Goal: Information Seeking & Learning: Learn about a topic

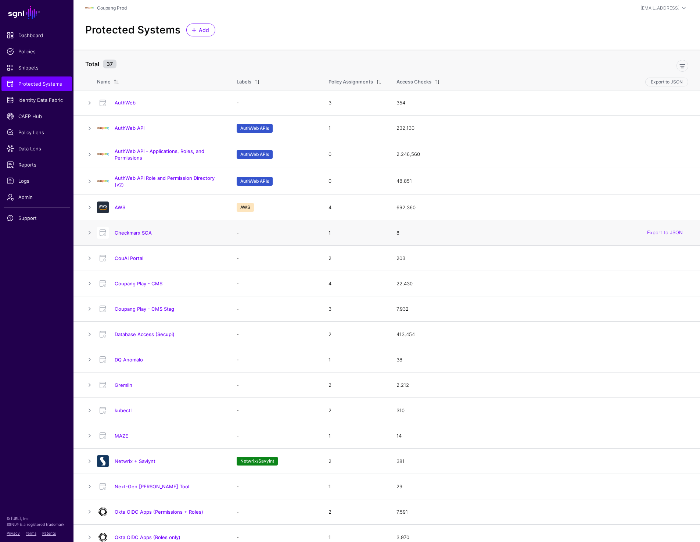
scroll to position [317, 0]
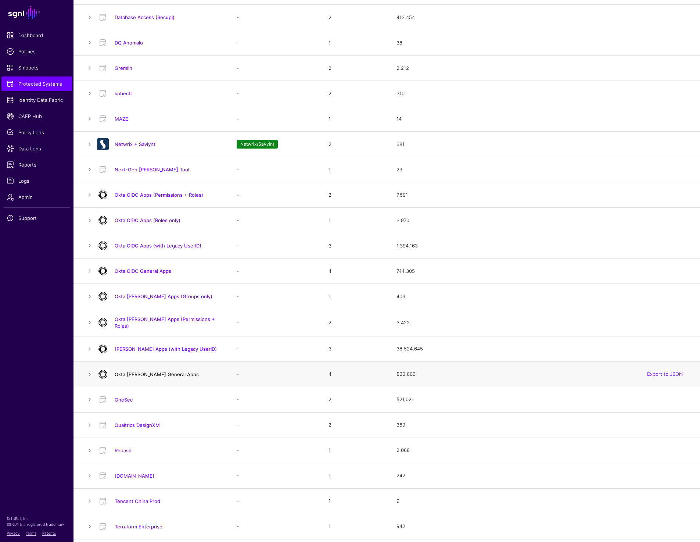
click at [130, 373] on link "Okta [PERSON_NAME] General Apps" at bounding box center [157, 374] width 84 height 6
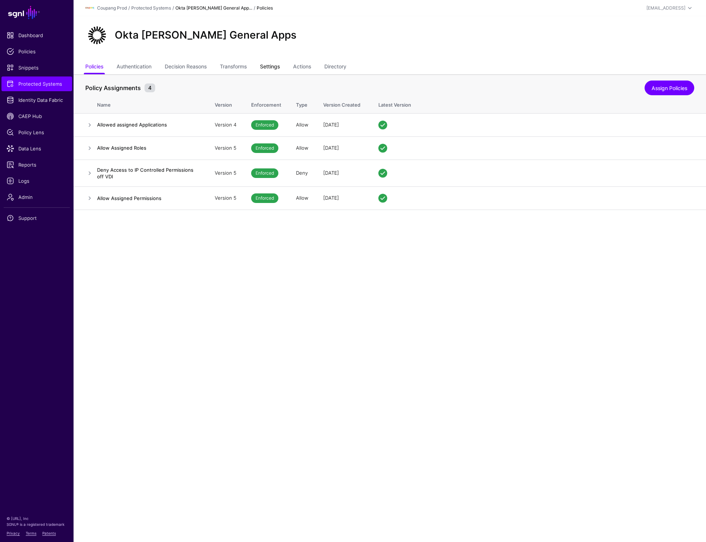
click at [273, 67] on link "Settings" at bounding box center [270, 67] width 20 height 14
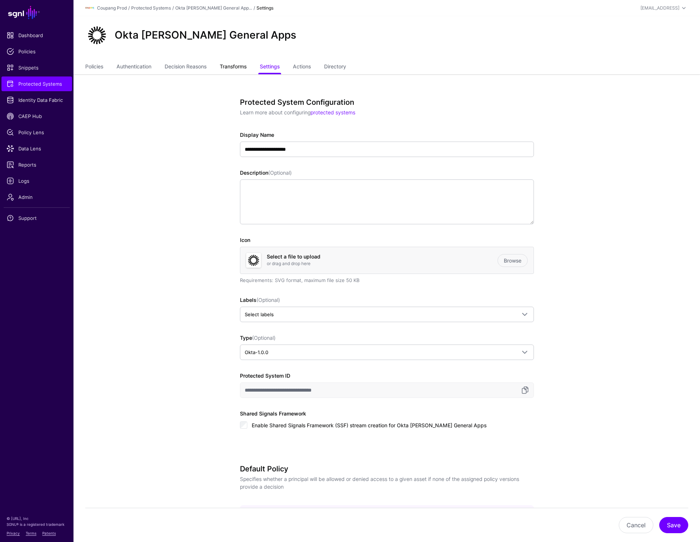
click at [229, 67] on link "Transforms" at bounding box center [233, 67] width 27 height 14
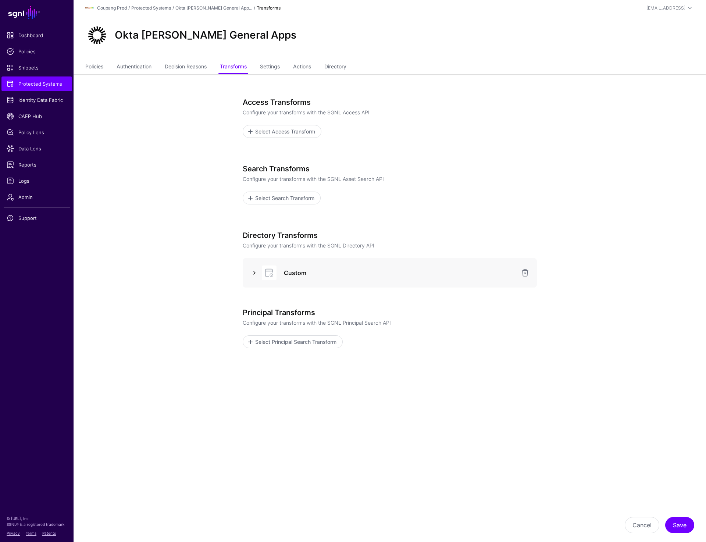
click at [251, 272] on link at bounding box center [254, 272] width 9 height 9
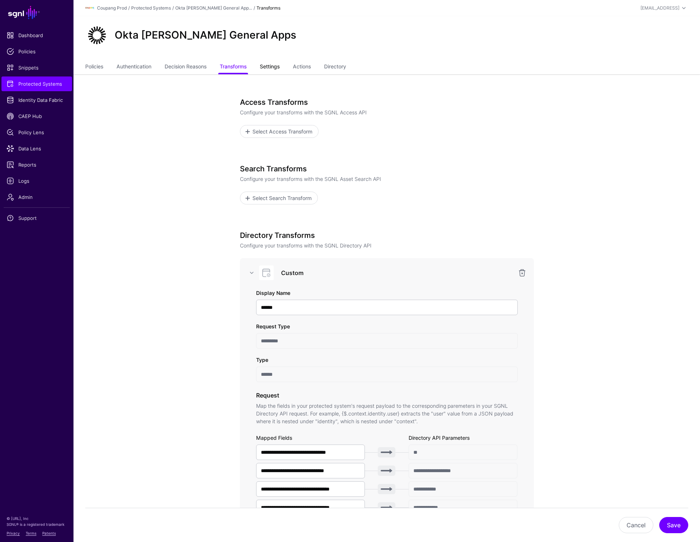
click at [272, 70] on link "Settings" at bounding box center [270, 67] width 20 height 14
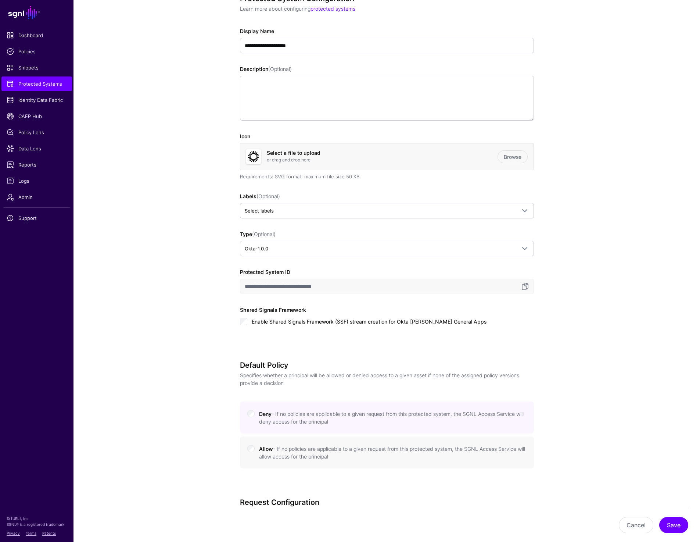
scroll to position [23, 0]
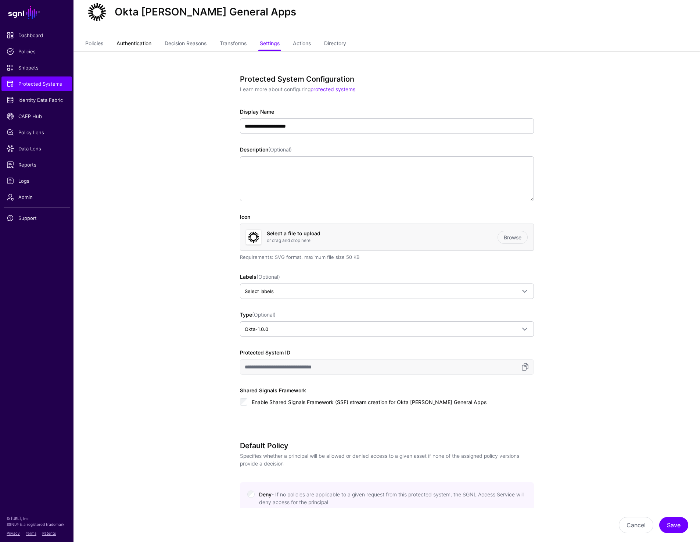
click at [143, 43] on link "Authentication" at bounding box center [133, 44] width 35 height 14
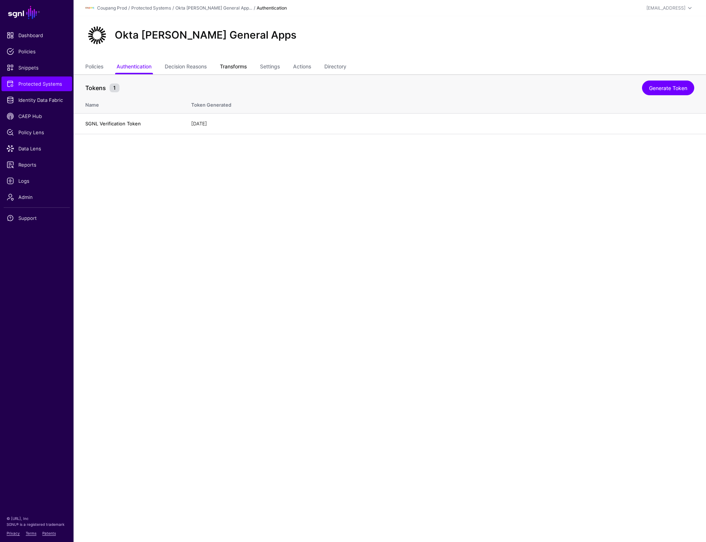
click at [238, 68] on link "Transforms" at bounding box center [233, 67] width 27 height 14
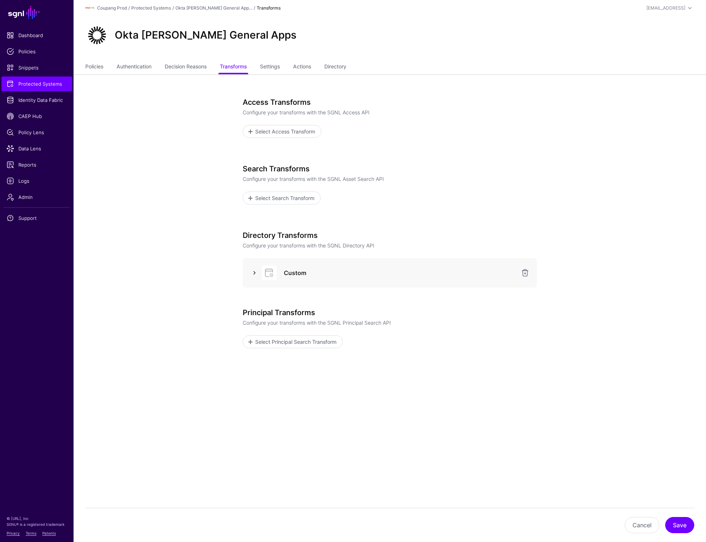
click at [253, 270] on link at bounding box center [254, 272] width 9 height 9
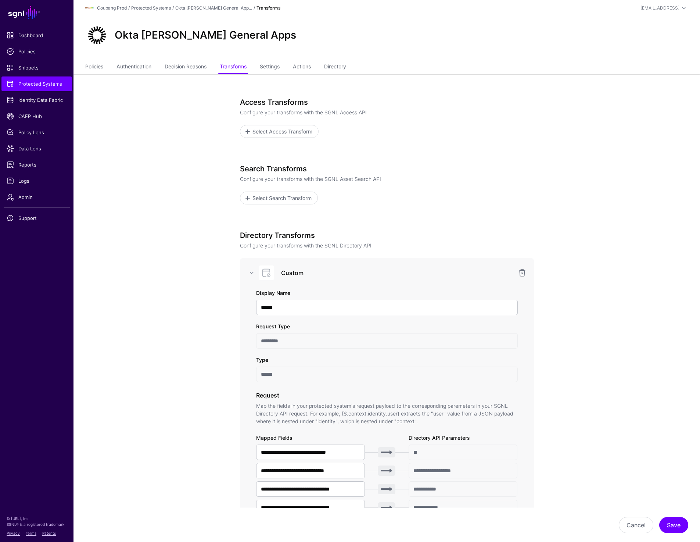
click at [424, 23] on div "Okta SAML General Apps" at bounding box center [386, 38] width 627 height 44
click at [339, 65] on link "Directory" at bounding box center [335, 67] width 22 height 14
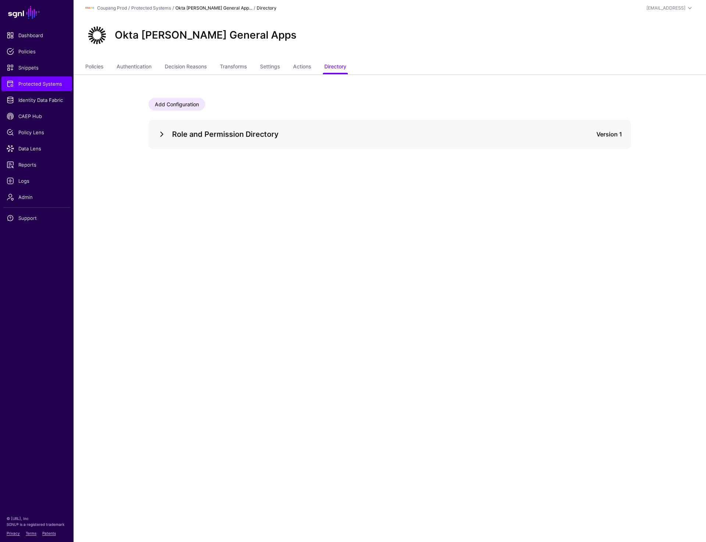
click at [163, 131] on link at bounding box center [161, 134] width 9 height 9
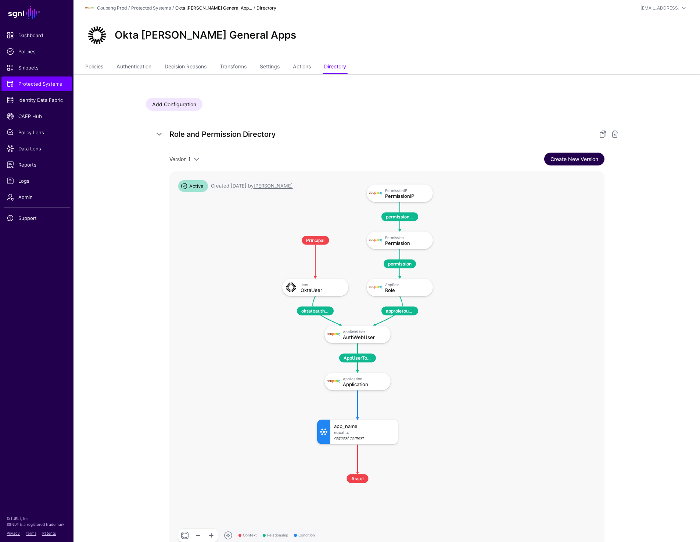
click at [559, 157] on link "Create New Version" at bounding box center [574, 159] width 60 height 13
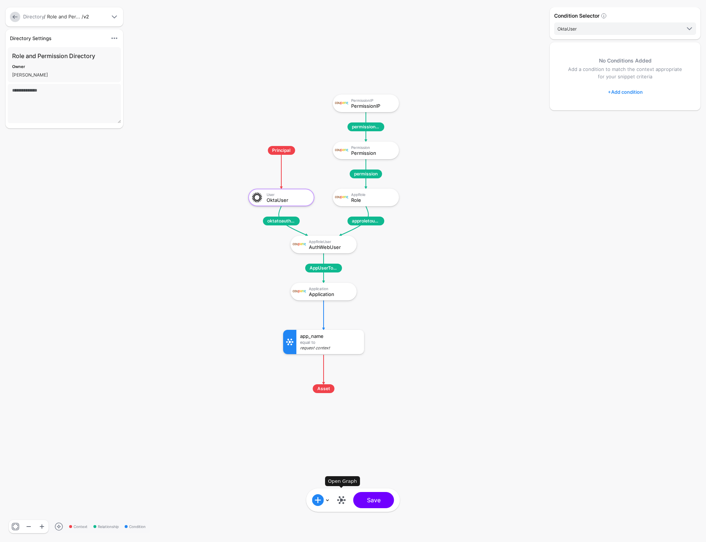
click at [340, 498] on link at bounding box center [342, 500] width 12 height 12
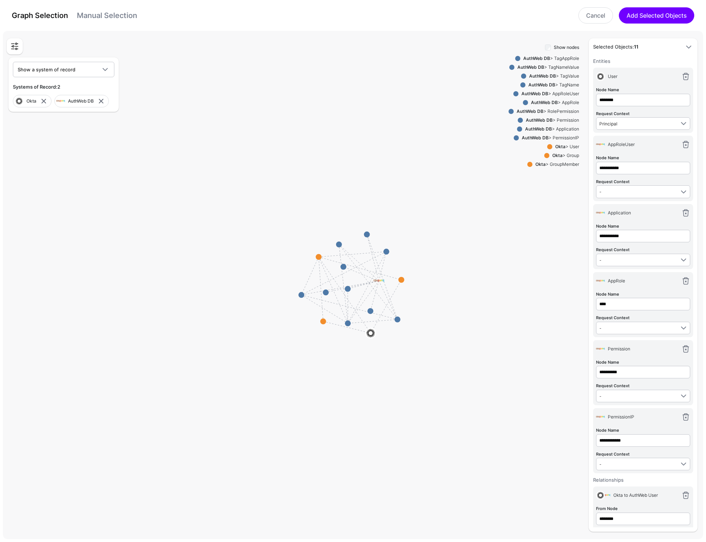
click at [86, 14] on link "Manual Selection" at bounding box center [107, 15] width 60 height 9
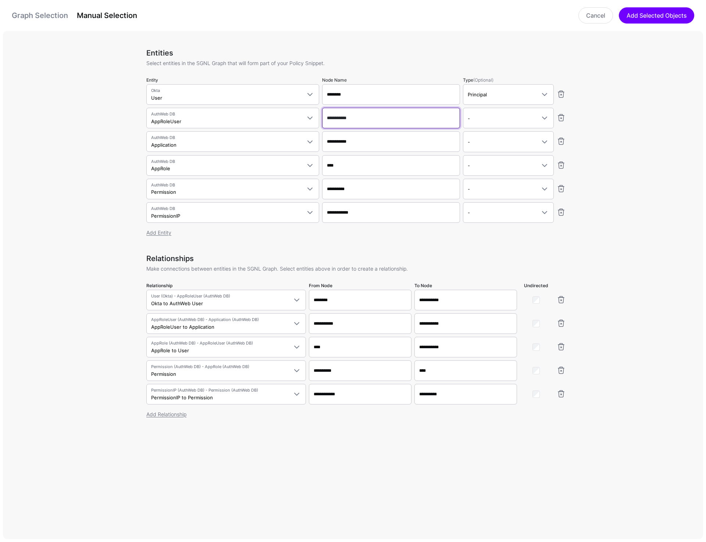
click at [343, 114] on input "**********" at bounding box center [391, 118] width 138 height 21
click at [351, 143] on input "**********" at bounding box center [391, 141] width 138 height 21
click at [368, 168] on input "****" at bounding box center [391, 165] width 138 height 21
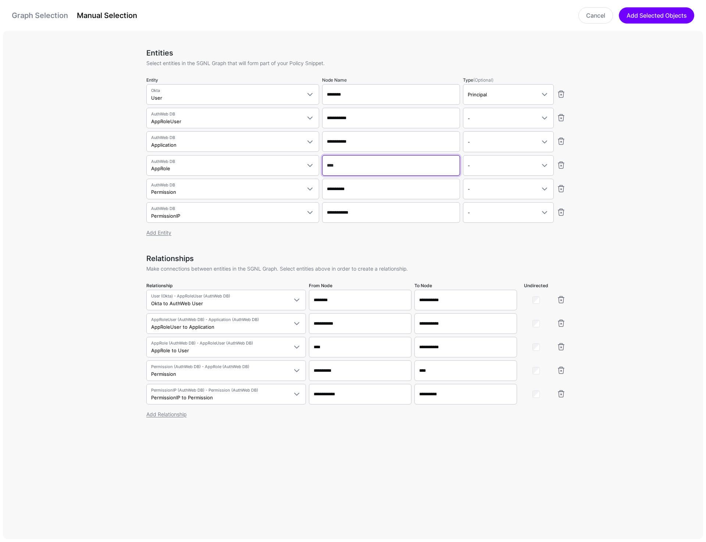
click at [368, 168] on input "****" at bounding box center [391, 165] width 138 height 21
click at [355, 190] on input "**********" at bounding box center [391, 189] width 138 height 21
click at [351, 211] on input "**********" at bounding box center [391, 212] width 138 height 21
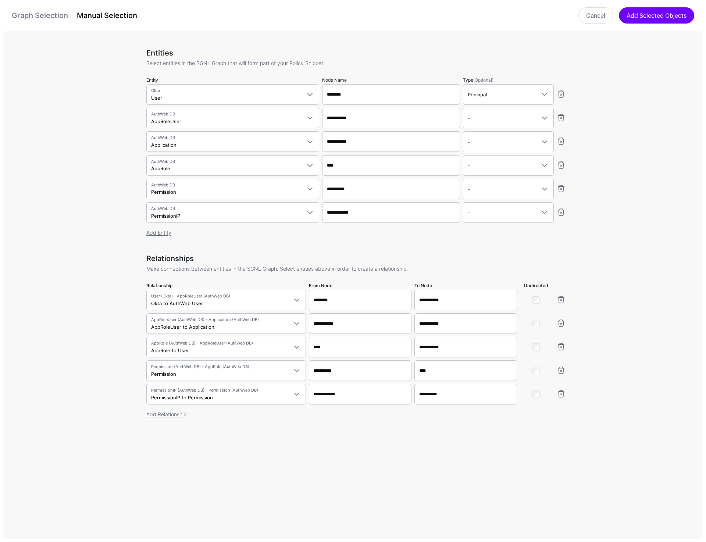
click at [657, 215] on div "Entities Select entities in the SGNL Graph that will form part of your Policy S…" at bounding box center [356, 286] width 706 height 511
click at [30, 16] on link "Graph Selection" at bounding box center [40, 15] width 56 height 9
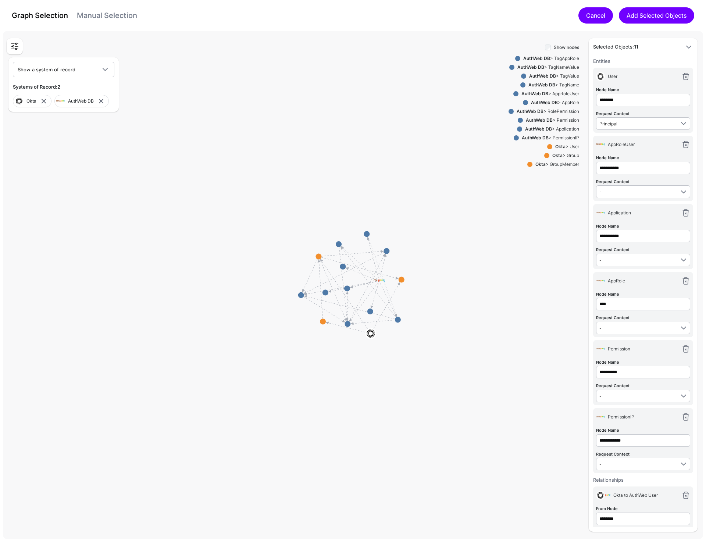
click at [580, 15] on link "Cancel" at bounding box center [595, 15] width 35 height 16
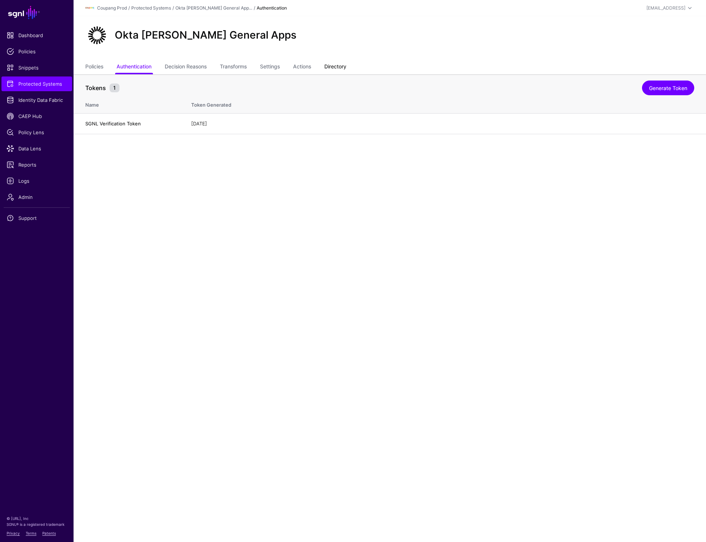
click at [335, 65] on link "Directory" at bounding box center [335, 67] width 22 height 14
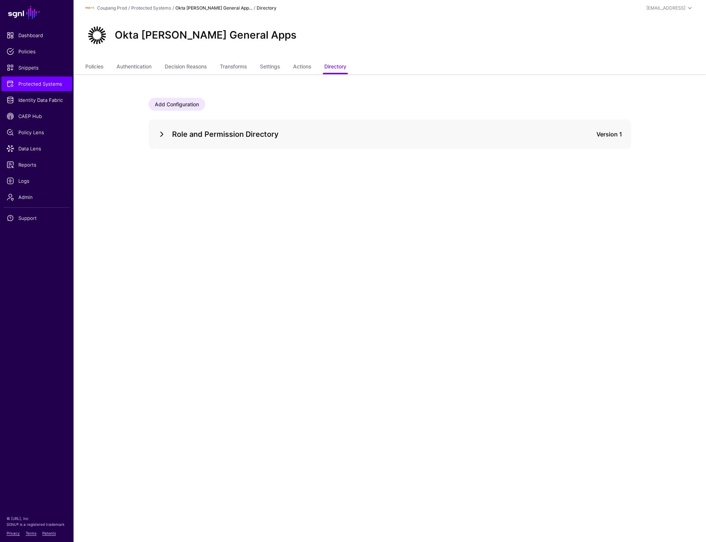
click at [160, 133] on link at bounding box center [161, 134] width 9 height 9
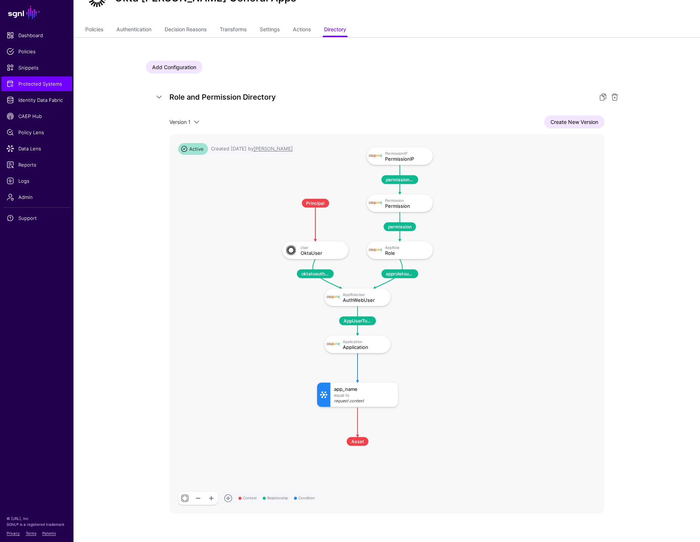
scroll to position [56, 0]
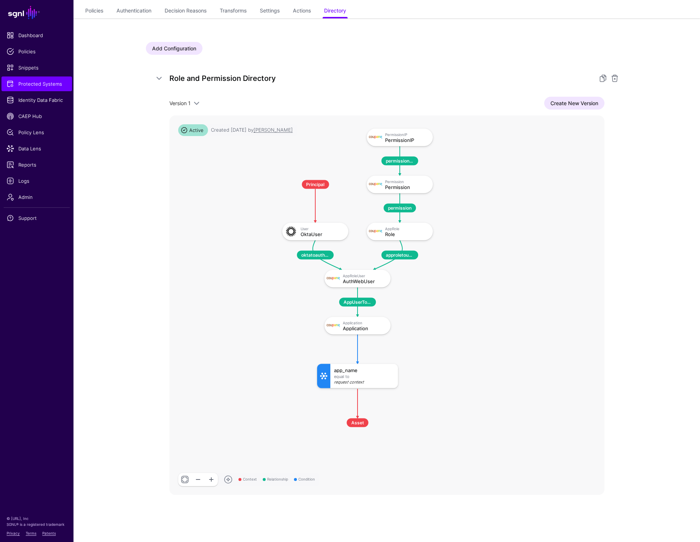
click at [624, 165] on div "Role and Permission Directory Version 1 Version 1 Create New Version Context Re…" at bounding box center [387, 284] width 482 height 440
click at [653, 108] on app-integrations-item-directory "Add Configuration Role and Permission Directory Version 1 Version 1 Create New …" at bounding box center [386, 279] width 627 height 523
click at [28, 181] on span "Logs" at bounding box center [37, 180] width 60 height 7
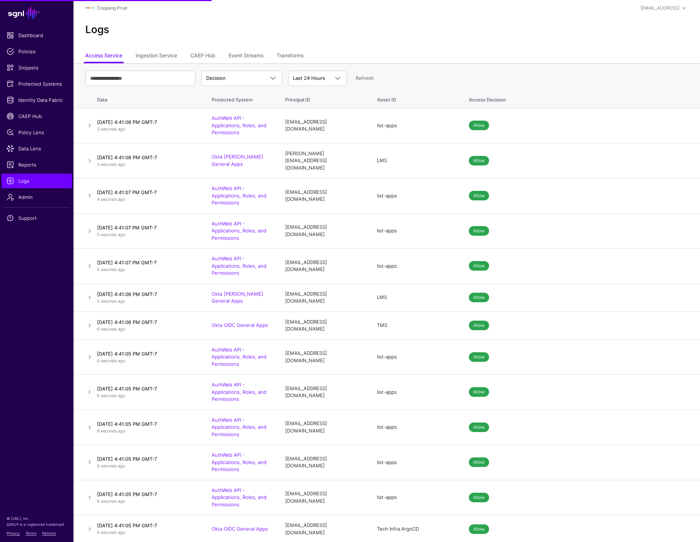
click at [31, 150] on span "Data Lens" at bounding box center [37, 148] width 60 height 7
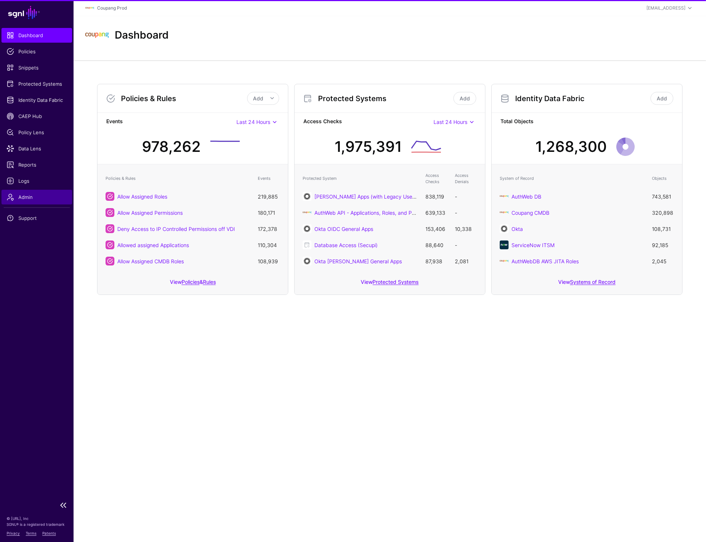
click at [29, 191] on link "Admin" at bounding box center [36, 197] width 71 height 15
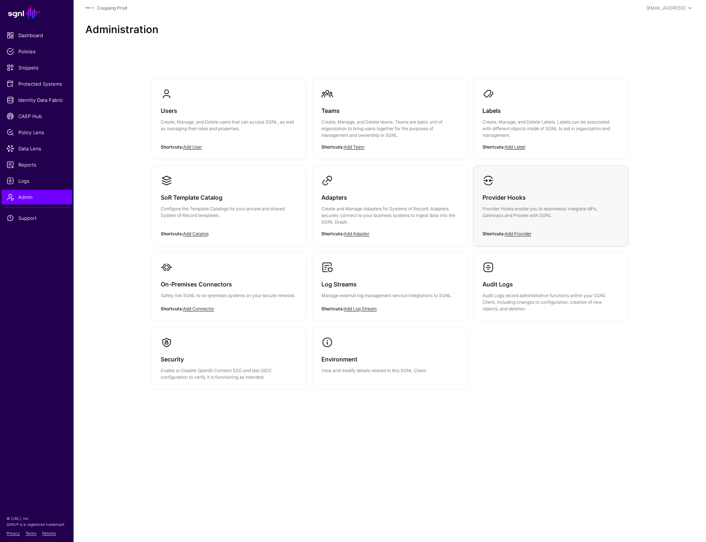
click at [508, 214] on p "Provider Hooks enable you to seamlessly integrate IdPs, Gateways and Proxies wi…" at bounding box center [550, 211] width 136 height 13
click at [491, 285] on h3 "Audit Logs" at bounding box center [550, 284] width 136 height 10
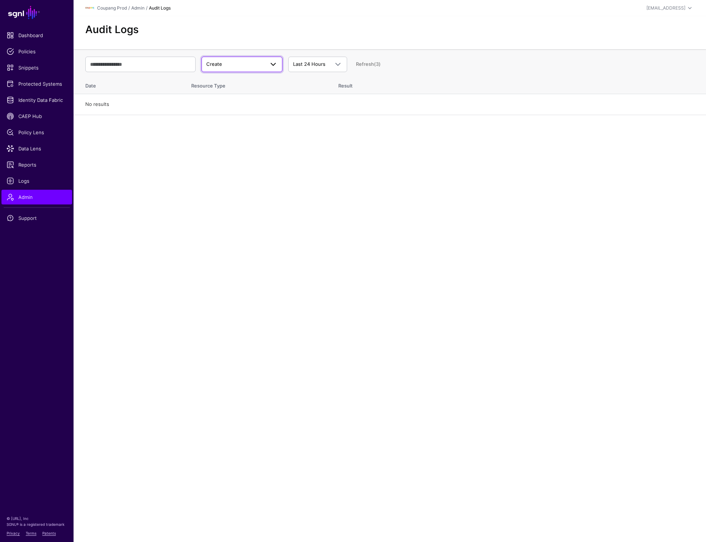
click at [251, 61] on span "Create" at bounding box center [235, 64] width 58 height 7
click at [236, 91] on div "Update" at bounding box center [241, 92] width 69 height 7
click at [238, 63] on span "Update" at bounding box center [235, 64] width 58 height 7
click at [227, 100] on button "Delete" at bounding box center [241, 105] width 81 height 12
click at [236, 65] on span "Delete" at bounding box center [235, 64] width 58 height 7
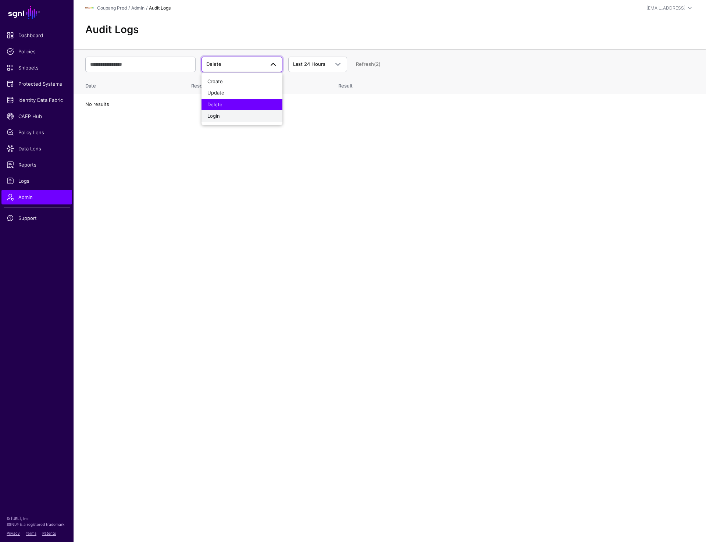
click at [228, 117] on div "Login" at bounding box center [241, 115] width 69 height 7
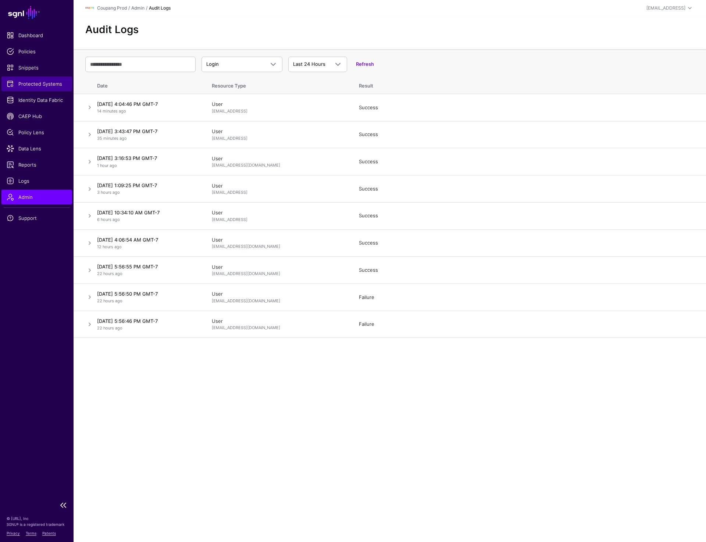
click at [39, 83] on span "Protected Systems" at bounding box center [37, 83] width 60 height 7
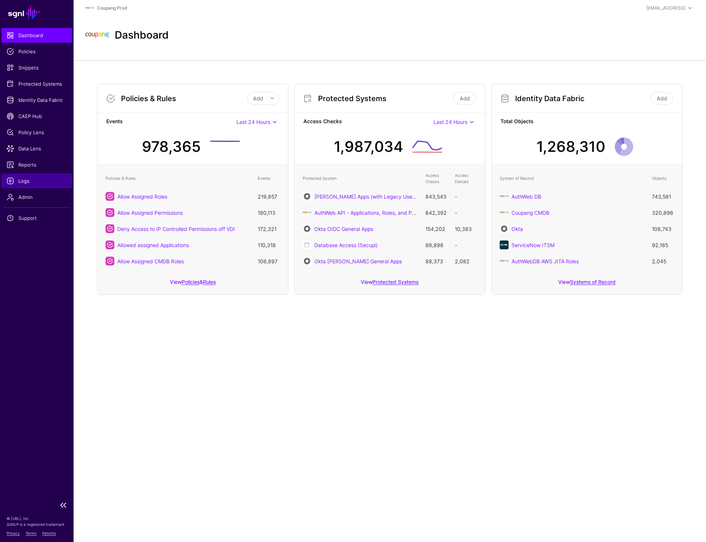
click at [24, 177] on span "Logs" at bounding box center [37, 180] width 60 height 7
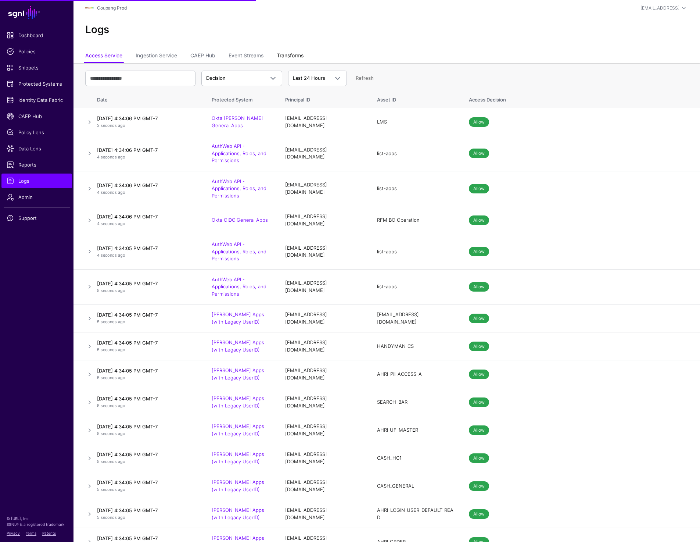
click at [298, 56] on link "Transforms" at bounding box center [290, 56] width 27 height 14
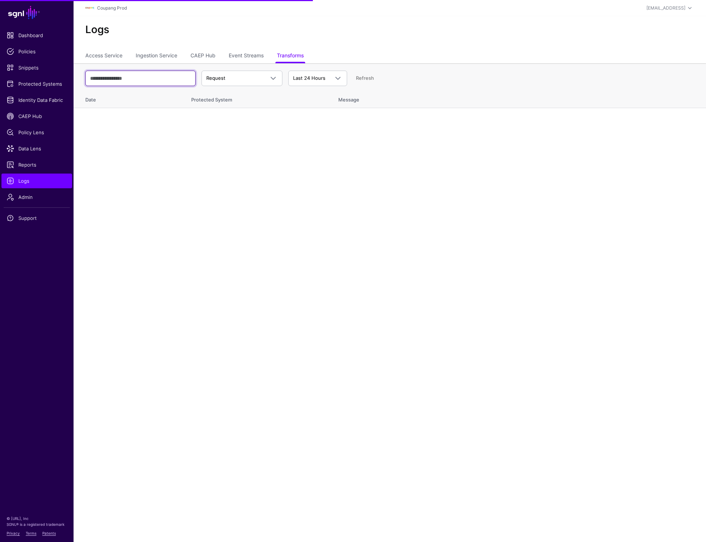
click at [145, 78] on input "text" at bounding box center [140, 78] width 110 height 15
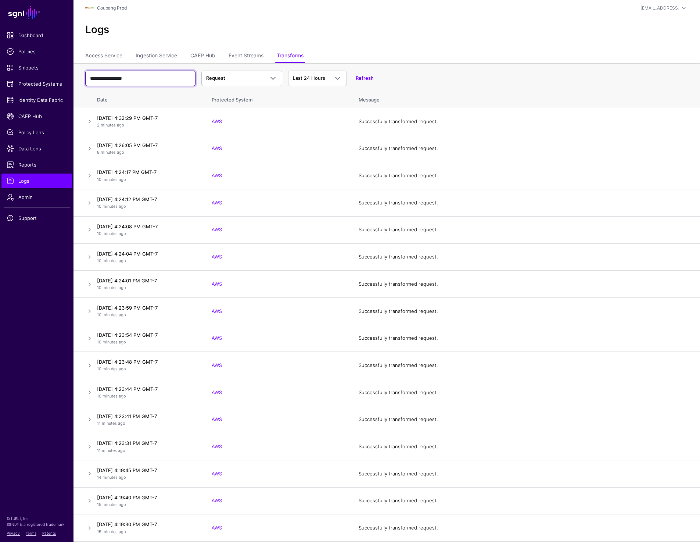
type input "**********"
click at [89, 123] on link at bounding box center [89, 121] width 9 height 9
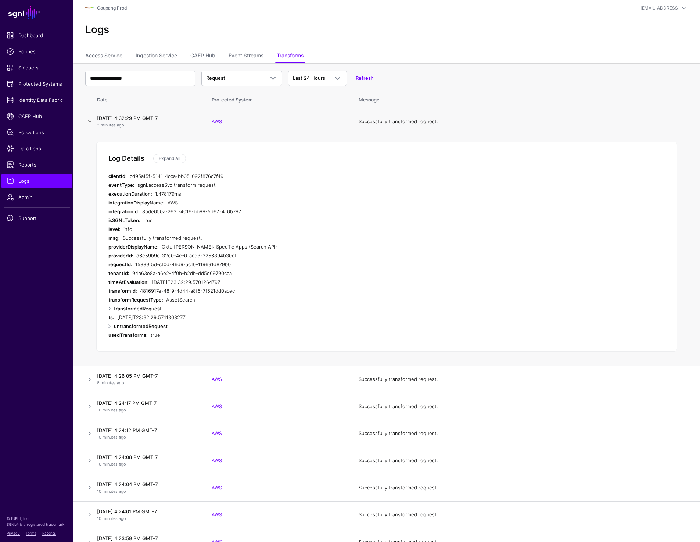
click at [89, 123] on link at bounding box center [89, 121] width 9 height 9
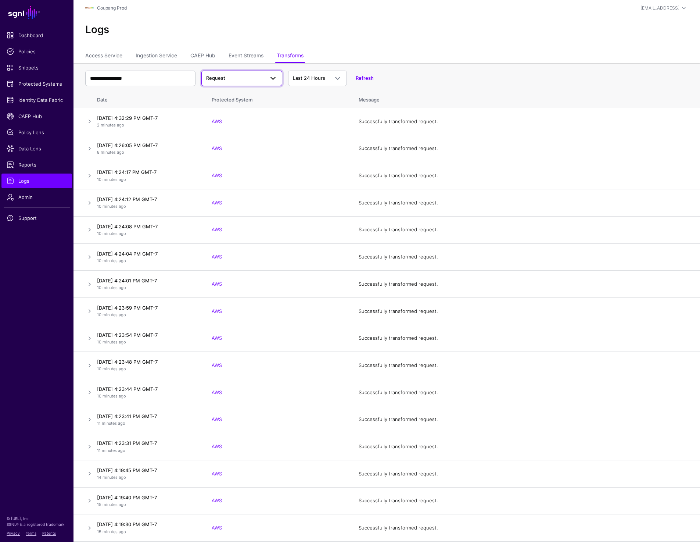
click at [247, 80] on span "Request" at bounding box center [235, 78] width 58 height 7
click at [268, 48] on div "Logs" at bounding box center [386, 32] width 627 height 33
click at [249, 82] on span "Request" at bounding box center [241, 78] width 71 height 9
click at [234, 110] on div "Response" at bounding box center [241, 106] width 69 height 7
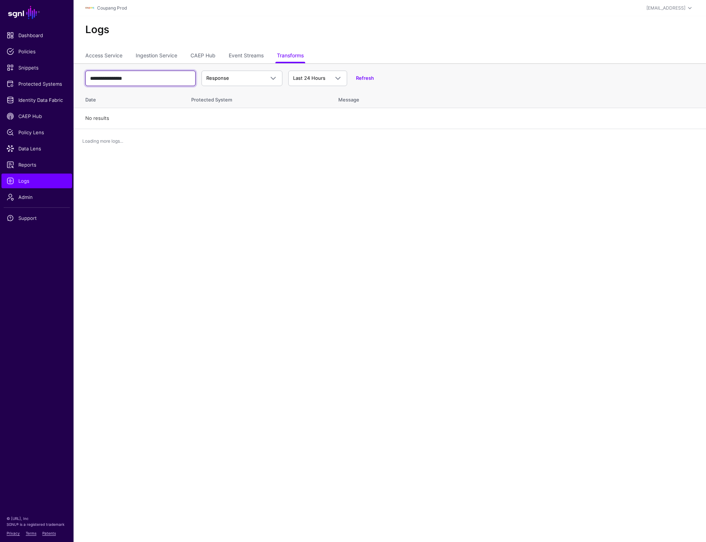
click at [154, 76] on input "**********" at bounding box center [140, 78] width 110 height 15
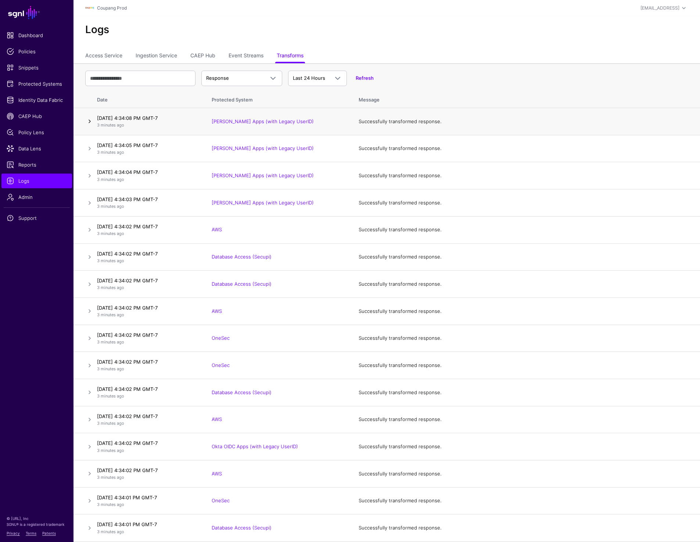
click at [89, 121] on link at bounding box center [89, 121] width 9 height 9
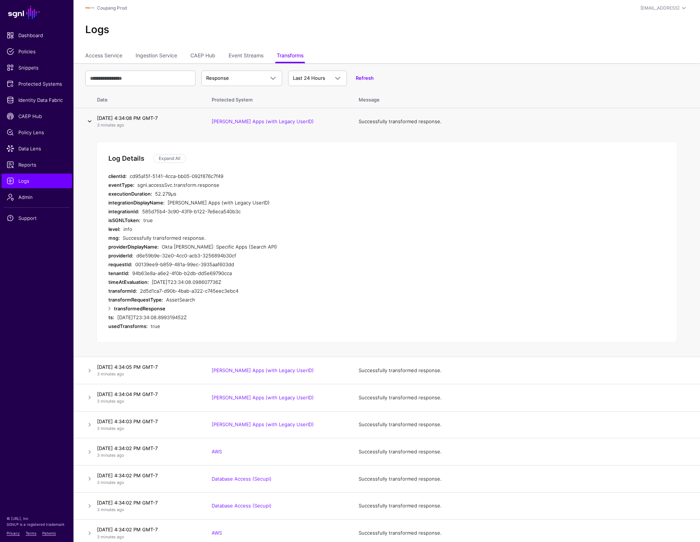
click at [89, 121] on link at bounding box center [89, 121] width 9 height 9
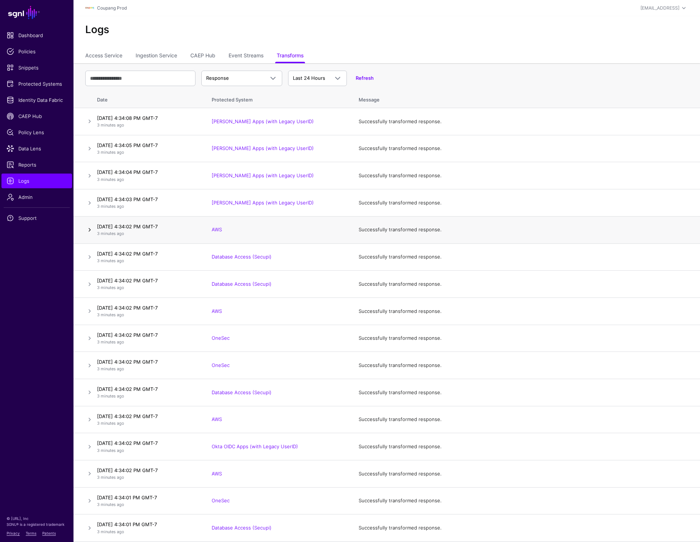
click at [90, 227] on link at bounding box center [89, 229] width 9 height 9
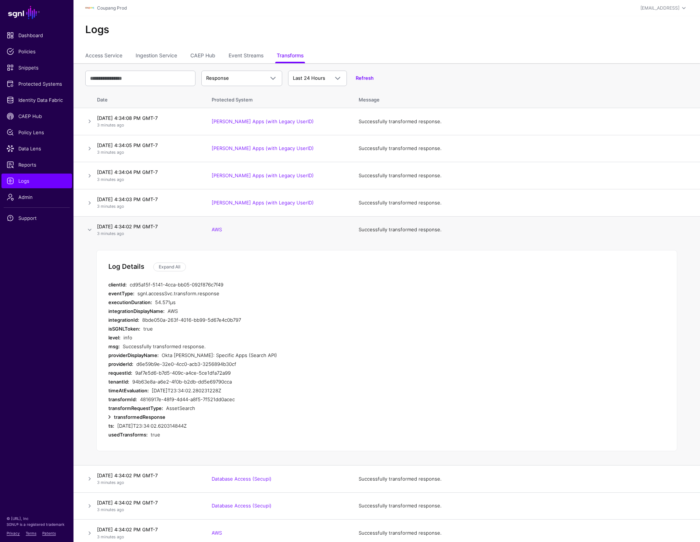
click at [109, 415] on link at bounding box center [109, 416] width 9 height 9
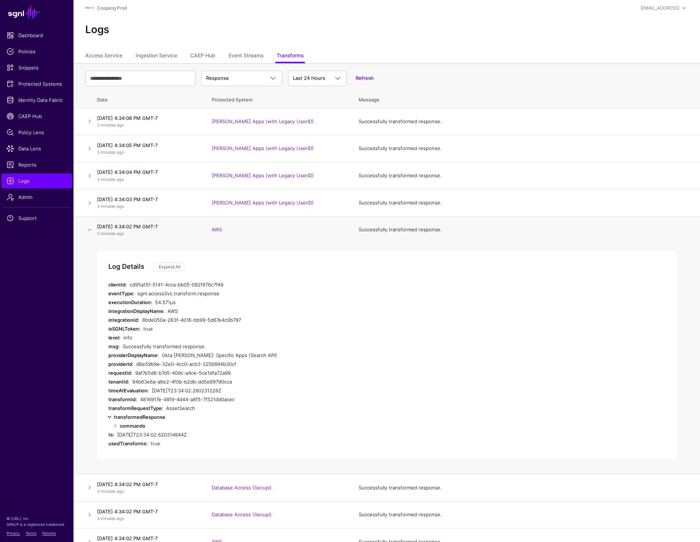
click at [109, 415] on link at bounding box center [109, 416] width 9 height 9
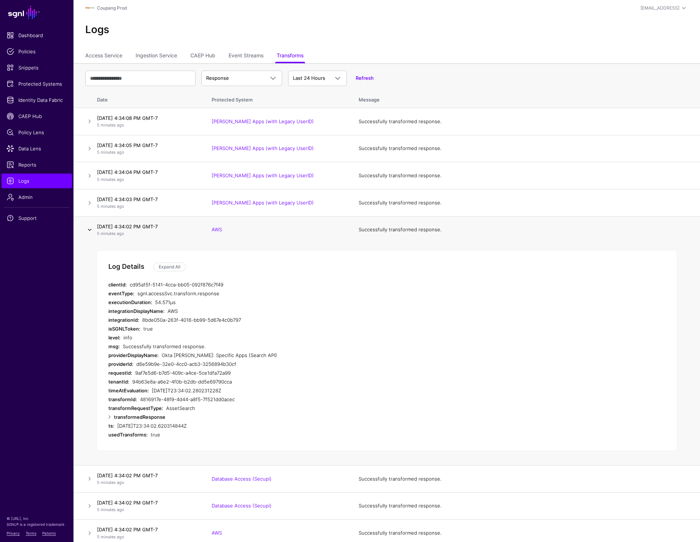
click at [89, 229] on link at bounding box center [89, 229] width 9 height 9
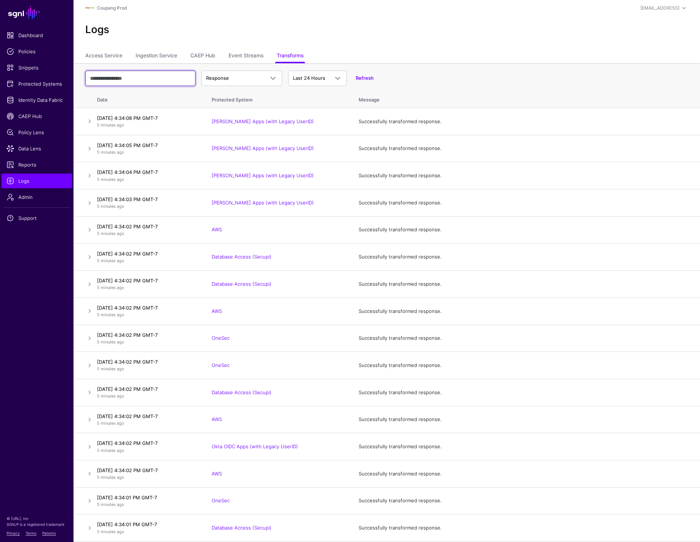
click at [133, 78] on input "text" at bounding box center [140, 78] width 110 height 15
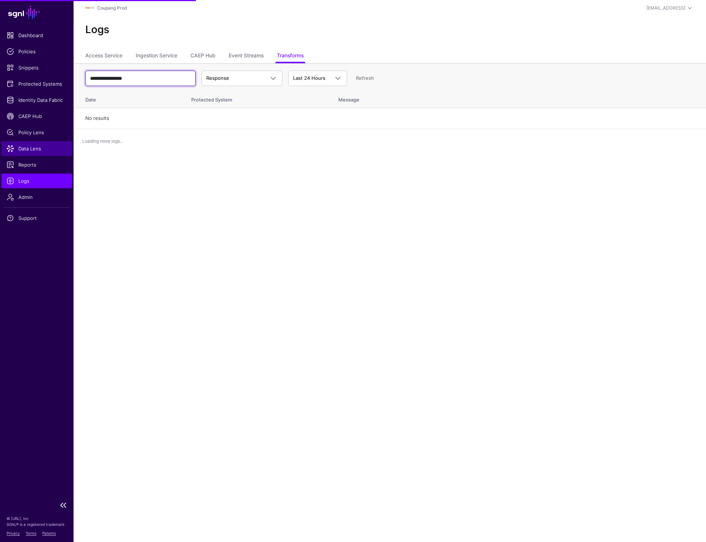
type input "**********"
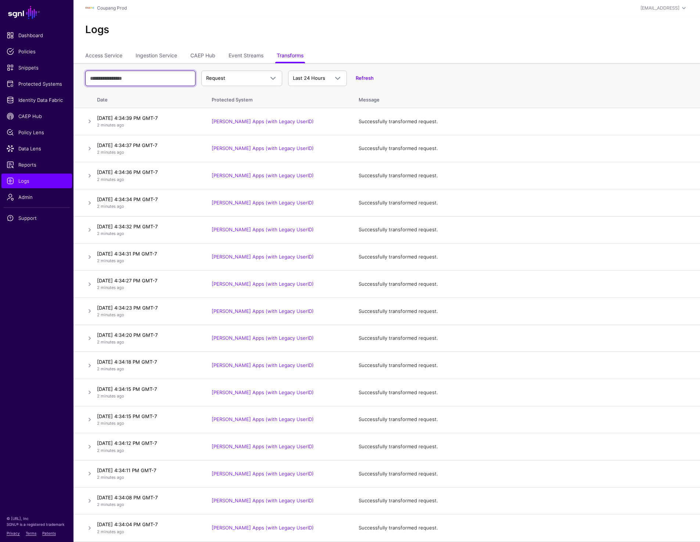
click at [140, 81] on input "text" at bounding box center [140, 78] width 110 height 15
click at [132, 78] on input "text" at bounding box center [140, 78] width 110 height 15
type input "**********"
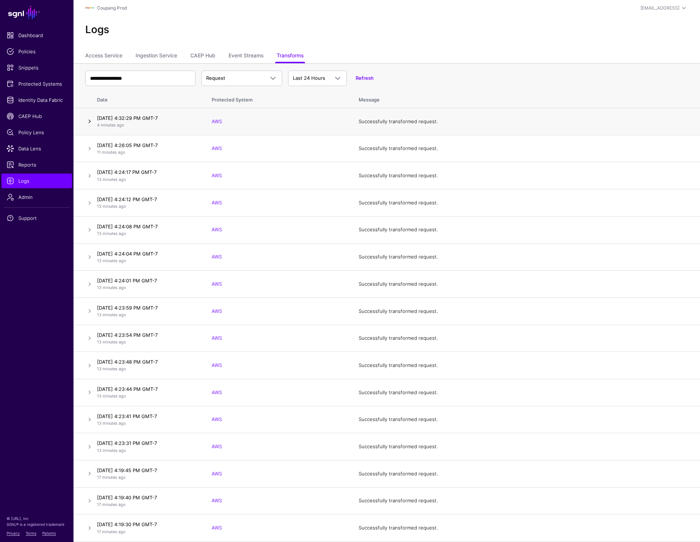
click at [90, 121] on link at bounding box center [89, 121] width 9 height 9
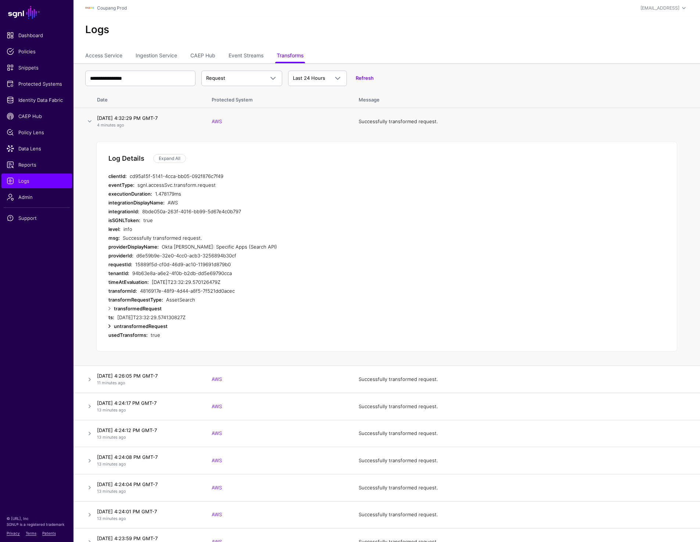
click at [110, 324] on link at bounding box center [109, 326] width 9 height 9
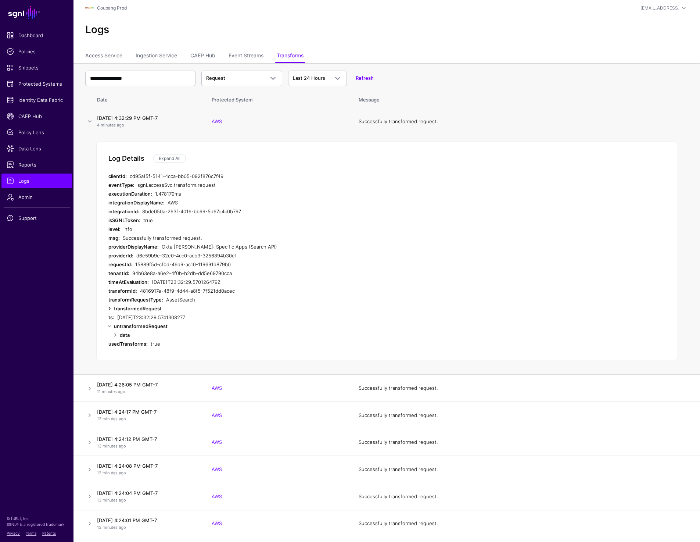
click at [110, 311] on link at bounding box center [109, 308] width 9 height 9
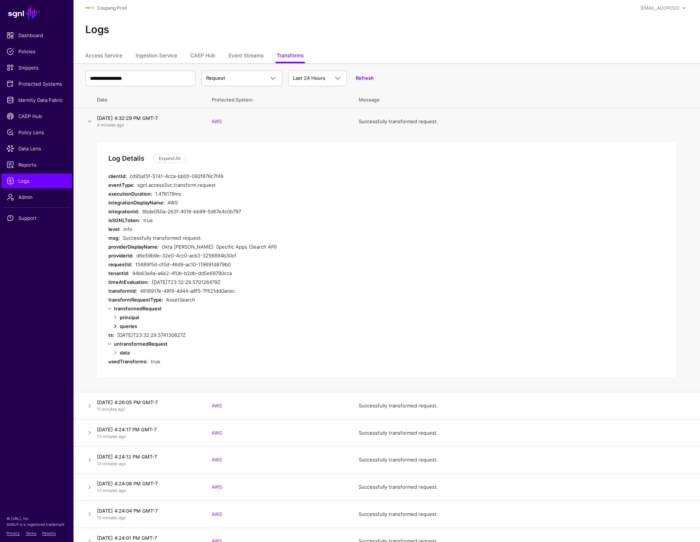
click at [115, 327] on link at bounding box center [115, 326] width 9 height 9
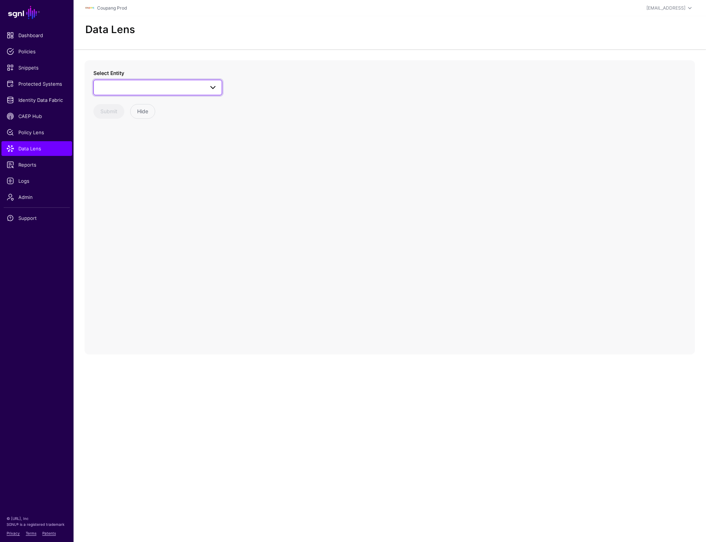
click at [149, 91] on span at bounding box center [157, 87] width 119 height 9
type input "***"
click at [133, 141] on div "Issue" at bounding box center [162, 142] width 110 height 7
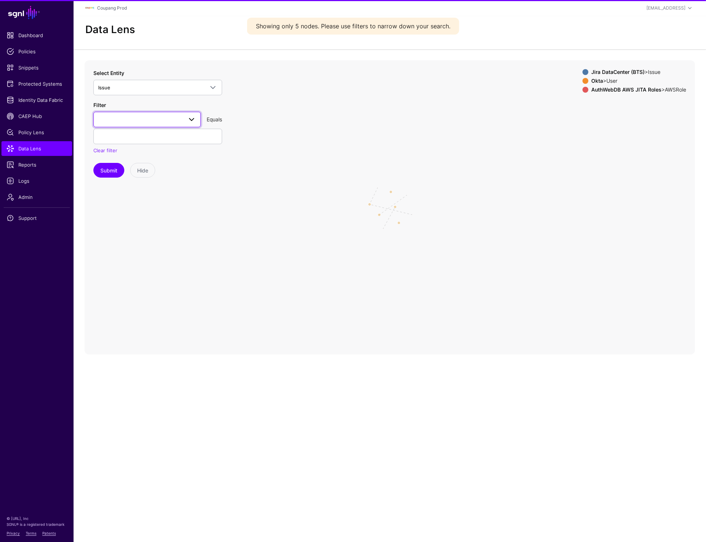
click at [180, 121] on span at bounding box center [147, 119] width 98 height 9
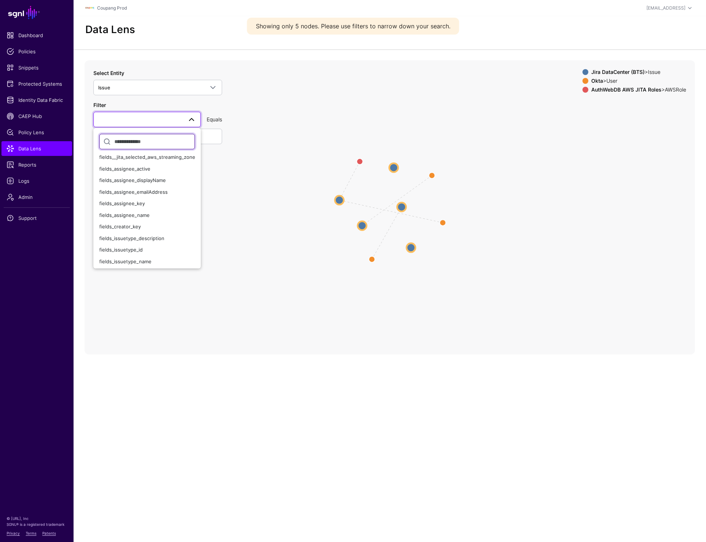
scroll to position [92, 0]
click at [155, 165] on div "fields_assignee_emailAddress" at bounding box center [147, 161] width 96 height 7
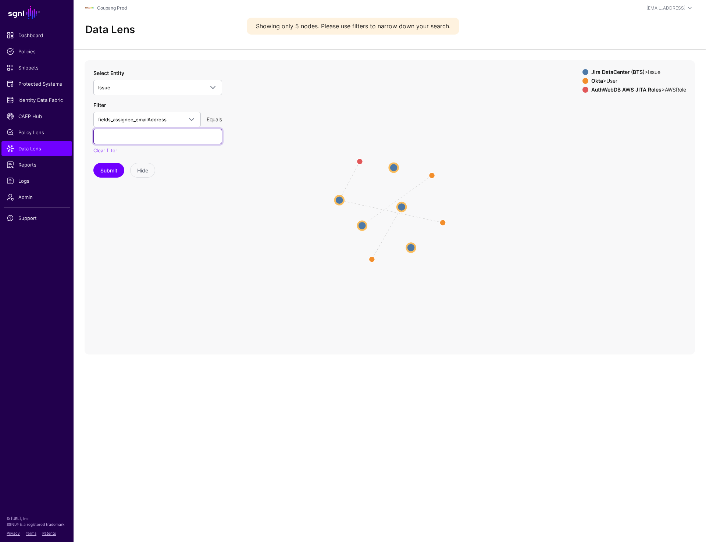
click at [151, 138] on input "text" at bounding box center [157, 136] width 129 height 15
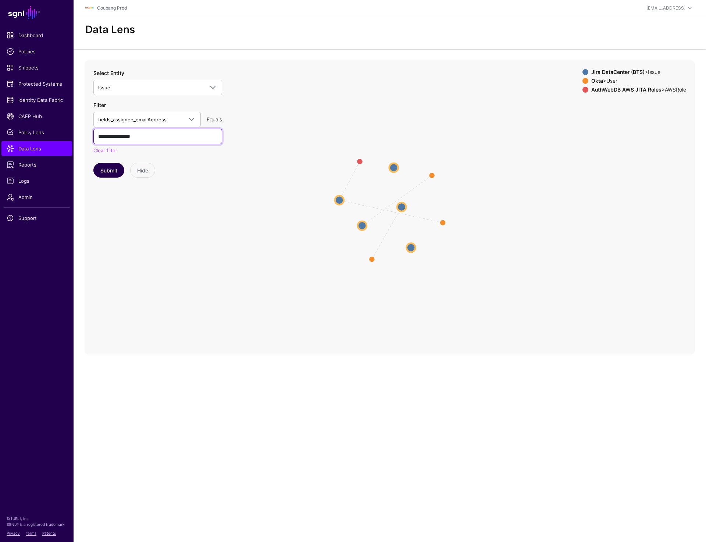
type input "**********"
click at [113, 170] on button "Submit" at bounding box center [108, 170] width 31 height 15
click at [410, 213] on circle at bounding box center [408, 213] width 9 height 9
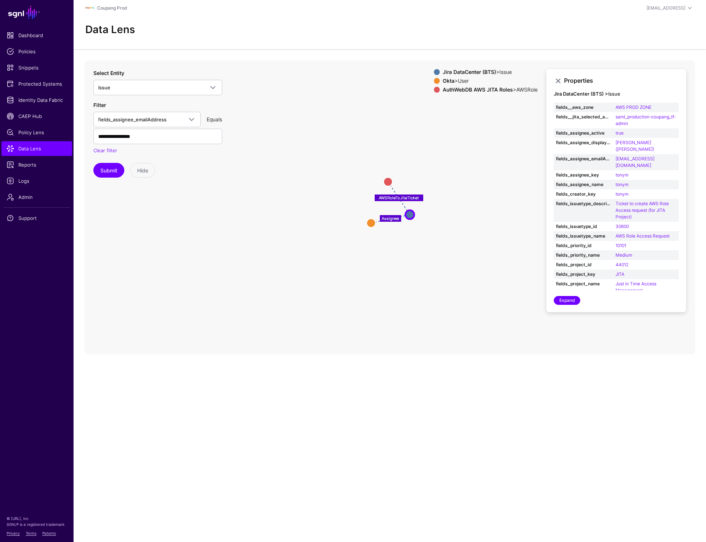
click at [407, 352] on icon "Assignee AWSRoleToJitaTicket AWSRole AWSRole User User Issue Issue" at bounding box center [390, 207] width 610 height 294
